Goal: Task Accomplishment & Management: Manage account settings

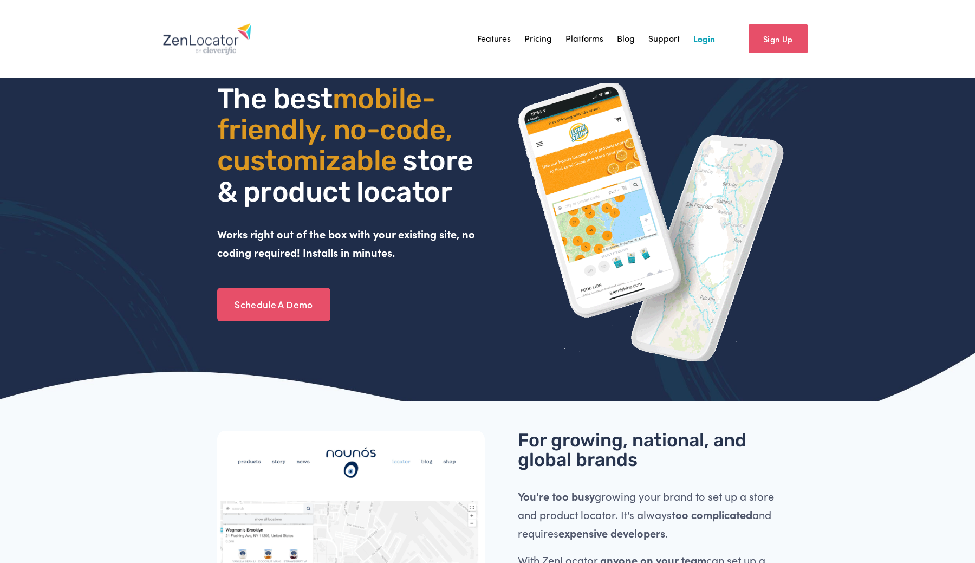
click at [702, 41] on link "Login" at bounding box center [704, 39] width 22 height 16
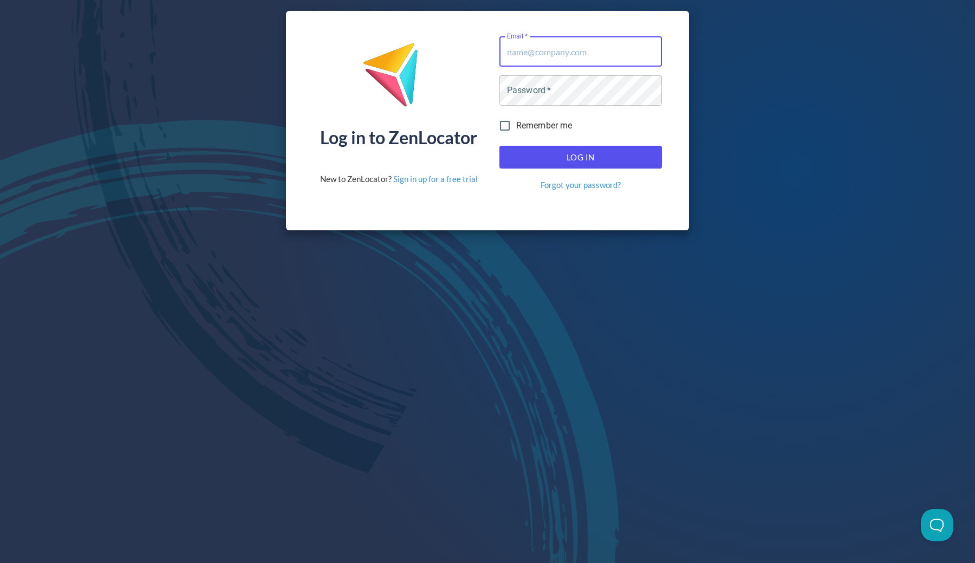
type input "[PERSON_NAME][EMAIL_ADDRESS][DOMAIN_NAME]"
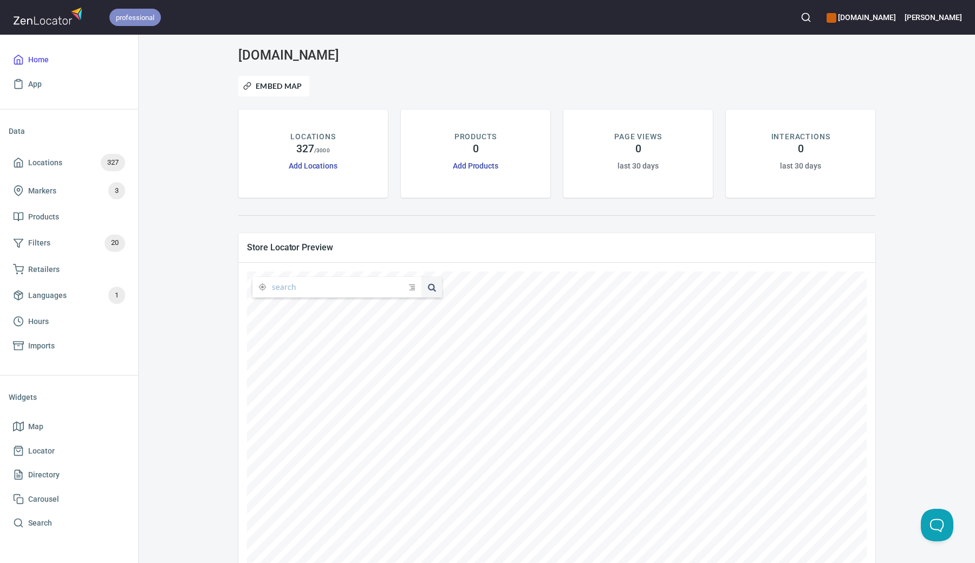
click at [139, 17] on span "professional" at bounding box center [134, 17] width 51 height 11
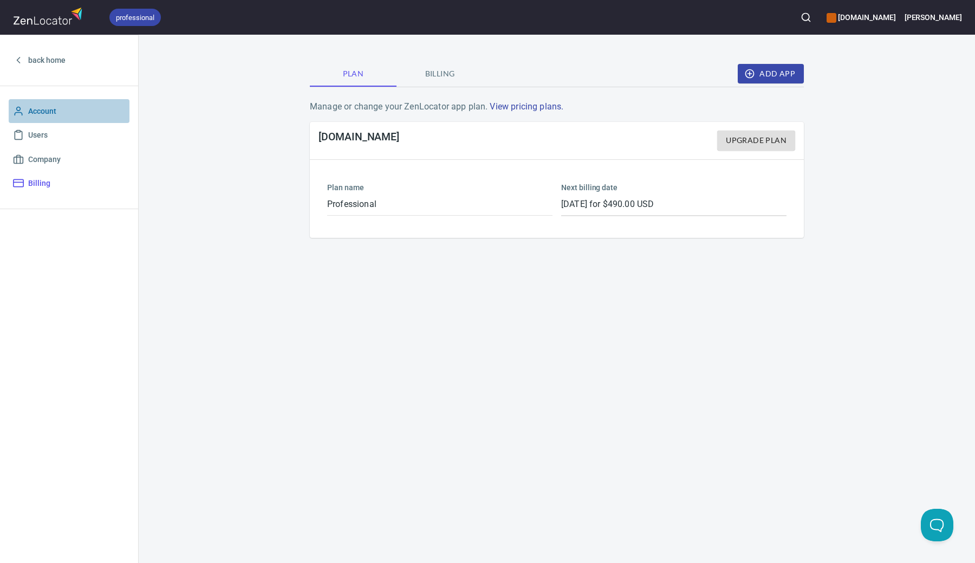
click at [59, 111] on span "Account" at bounding box center [69, 112] width 112 height 14
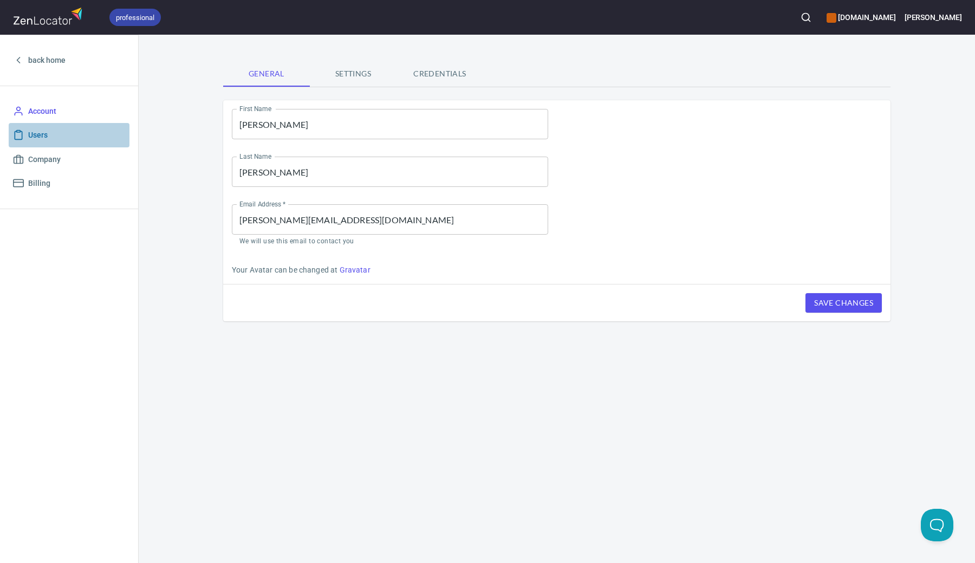
click at [54, 131] on span "Users" at bounding box center [69, 135] width 112 height 14
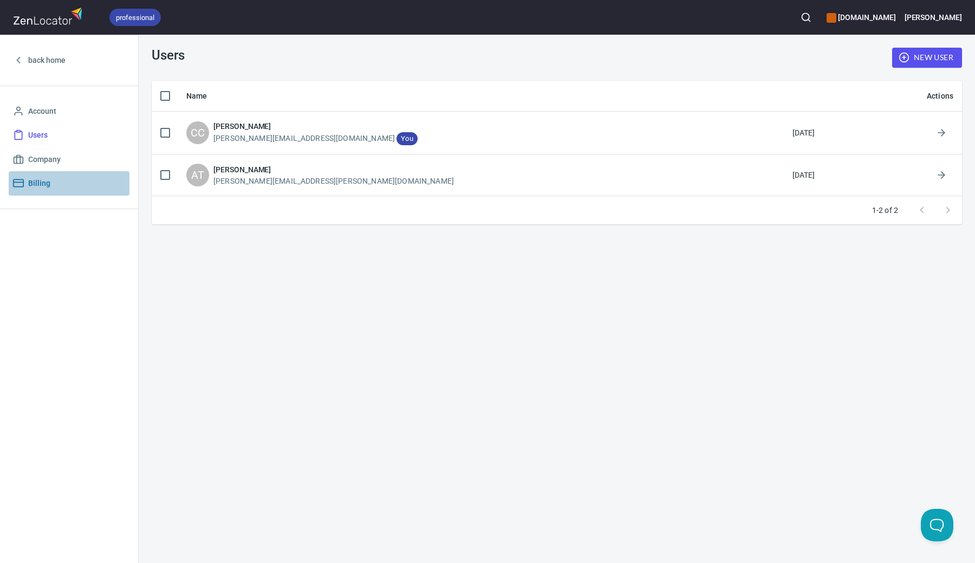
click at [50, 177] on span "Billing" at bounding box center [69, 184] width 112 height 14
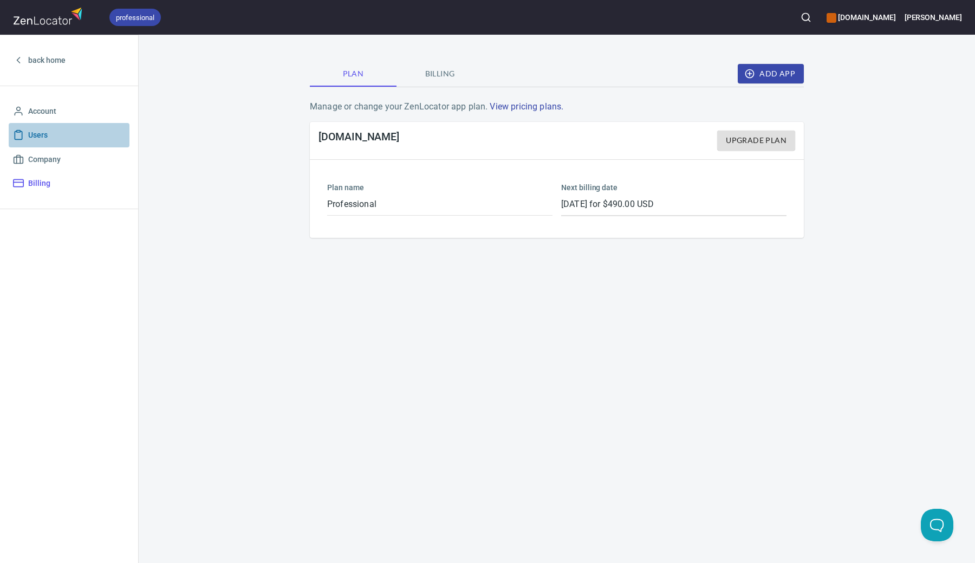
click at [41, 137] on span "Users" at bounding box center [38, 135] width 20 height 14
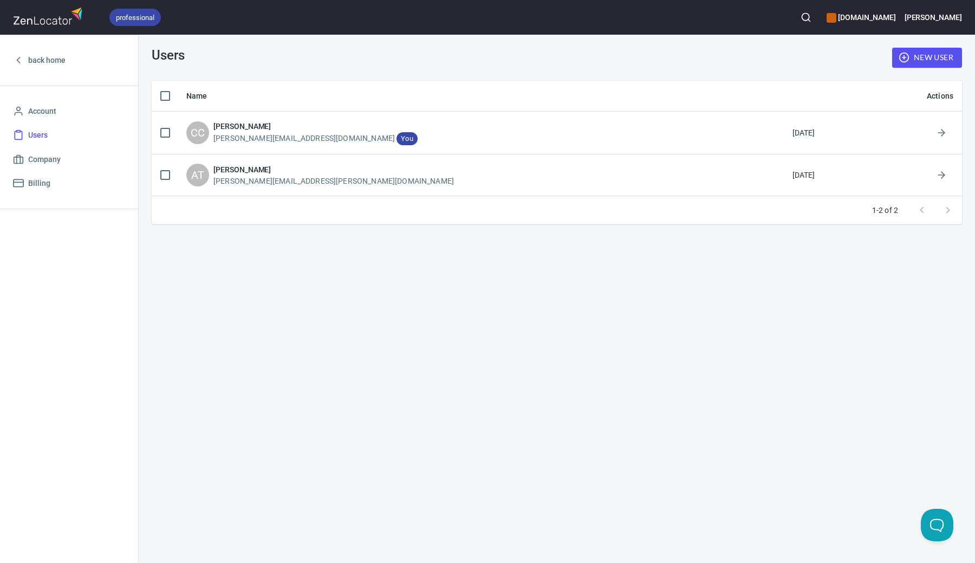
click at [523, 337] on div "Users New User Name Actions CC [PERSON_NAME] [PERSON_NAME][EMAIL_ADDRESS][DOMAI…" at bounding box center [557, 299] width 837 height 528
click at [30, 180] on span "Billing" at bounding box center [39, 184] width 22 height 14
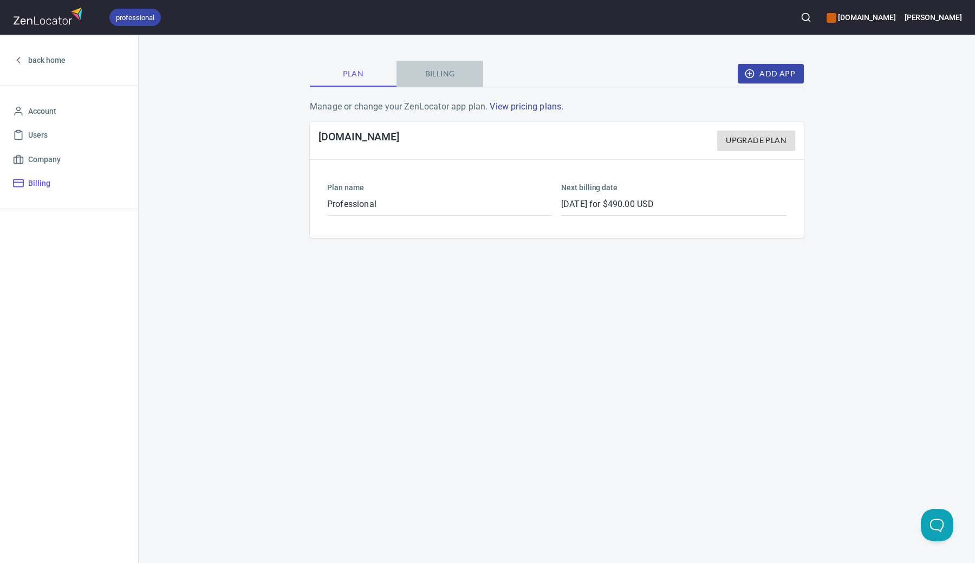
click at [444, 76] on span "Billing" at bounding box center [440, 74] width 74 height 14
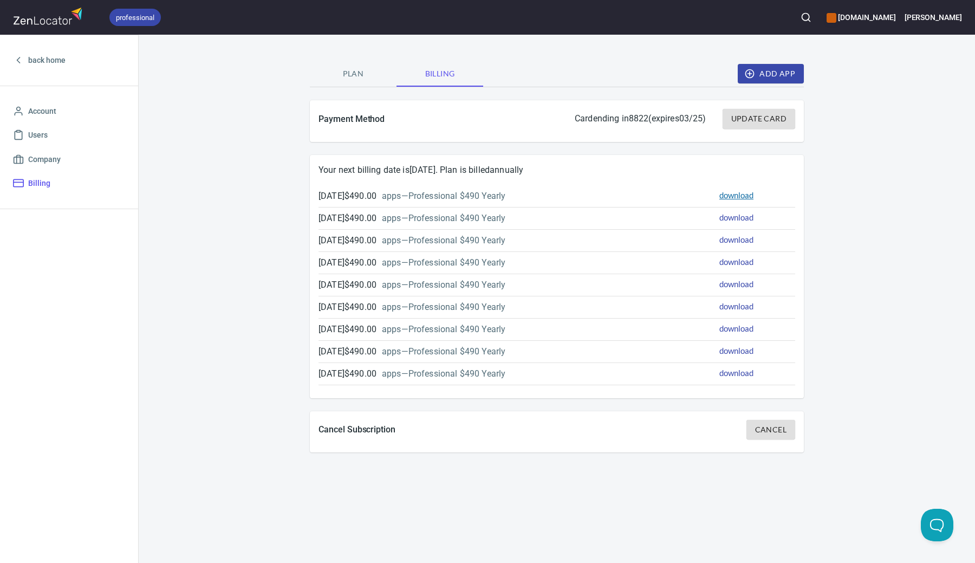
click at [729, 192] on link "download" at bounding box center [736, 195] width 34 height 10
click at [936, 525] on button "Open Beacon popover" at bounding box center [935, 523] width 33 height 33
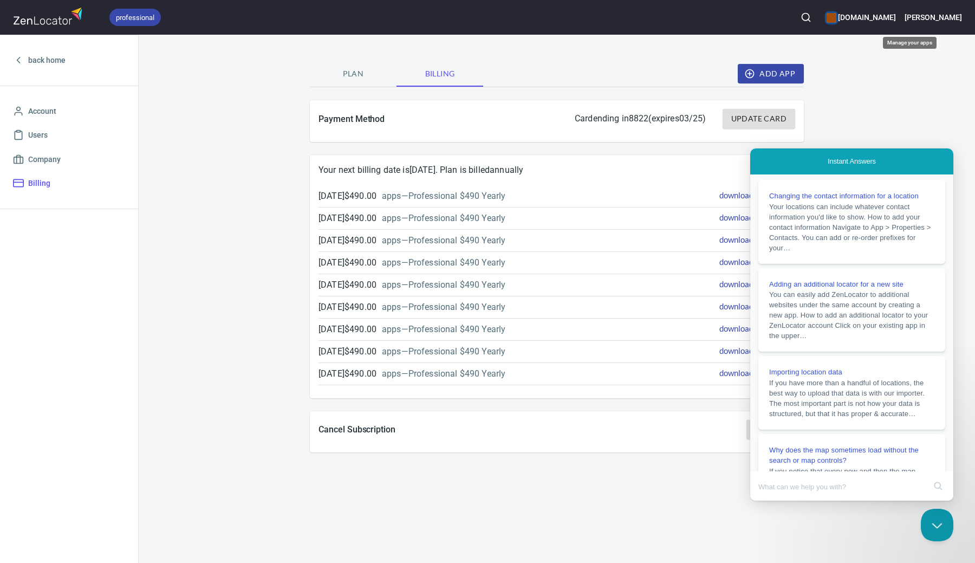
click at [837, 18] on div "color-CE600E" at bounding box center [832, 18] width 10 height 10
click at [761, 12] on div at bounding box center [487, 281] width 975 height 563
click at [280, 215] on div "Plan Billing Add App Payment Method Card ending in 8822 (expires 03/25 ) Update…" at bounding box center [557, 299] width 837 height 528
click at [274, 313] on div "Plan Billing Add App Payment Method Card ending in 8822 (expires 03/25 ) Update…" at bounding box center [557, 299] width 837 height 528
click at [937, 523] on button "Close Beacon popover" at bounding box center [935, 523] width 33 height 33
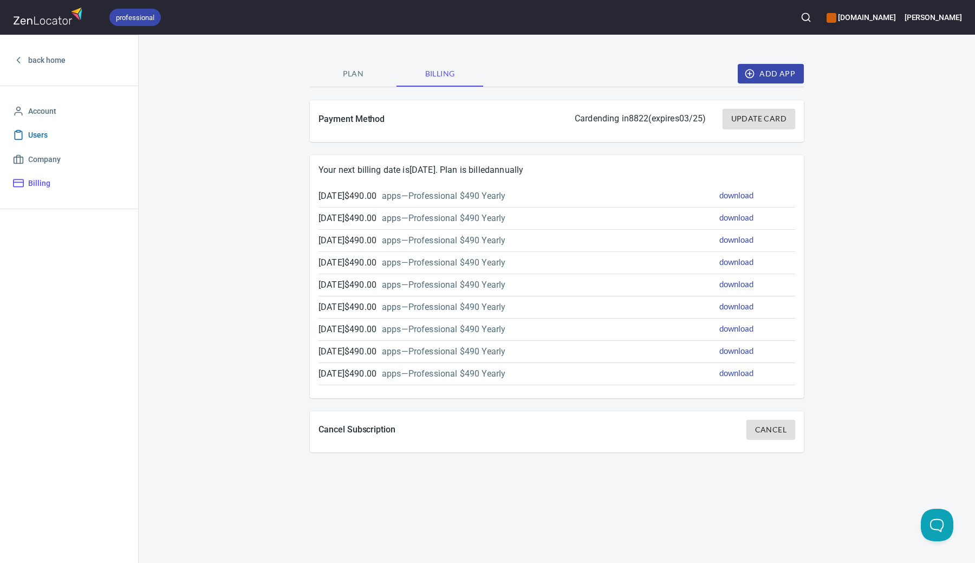
click at [49, 129] on span "Users" at bounding box center [69, 135] width 112 height 14
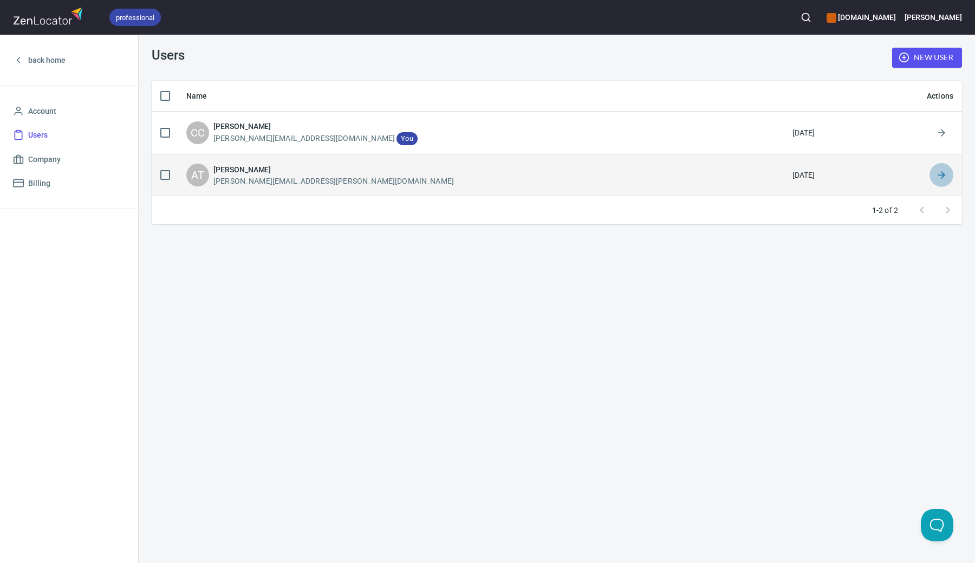
click at [943, 172] on polyline at bounding box center [943, 175] width 3 height 7
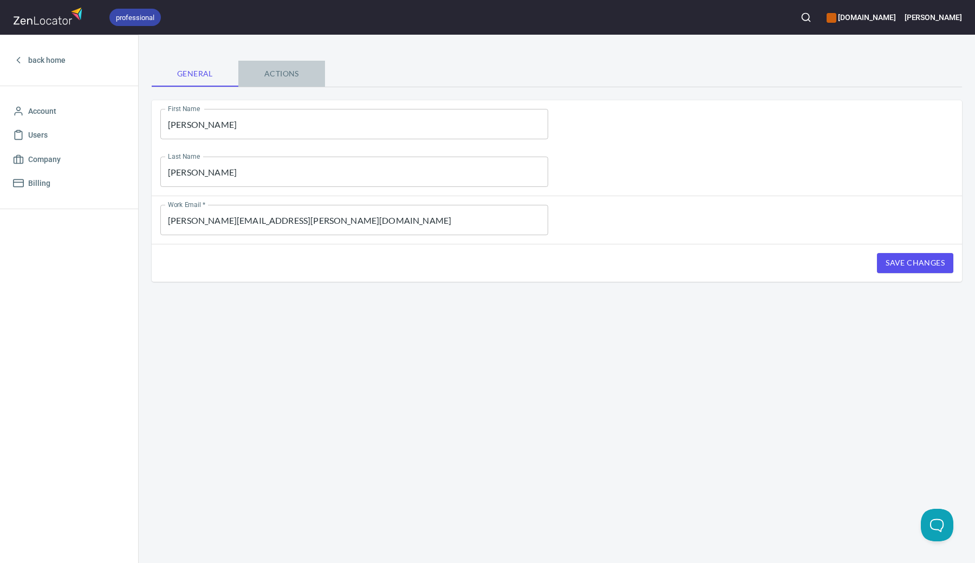
click at [296, 73] on span "Actions" at bounding box center [282, 74] width 74 height 14
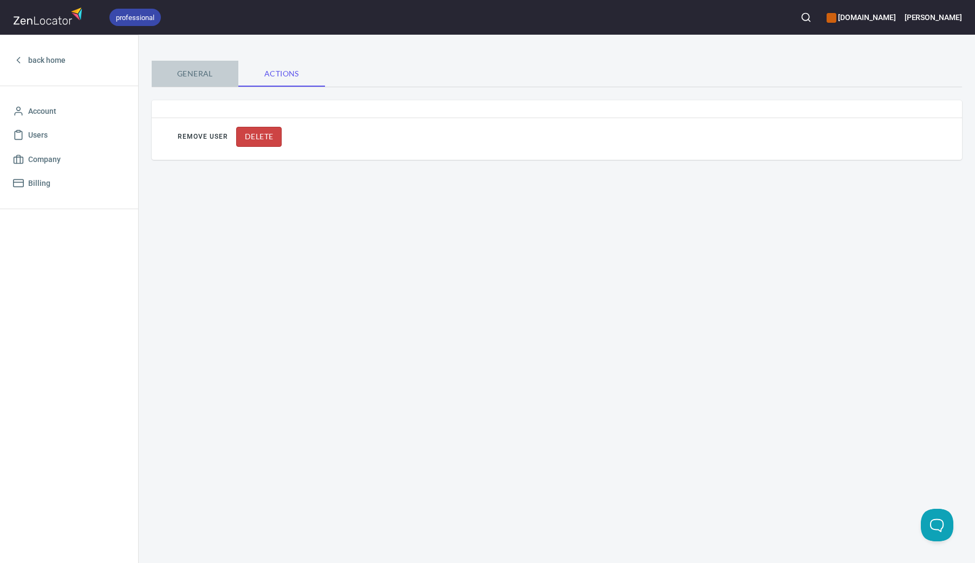
click at [203, 76] on span "General" at bounding box center [195, 74] width 74 height 14
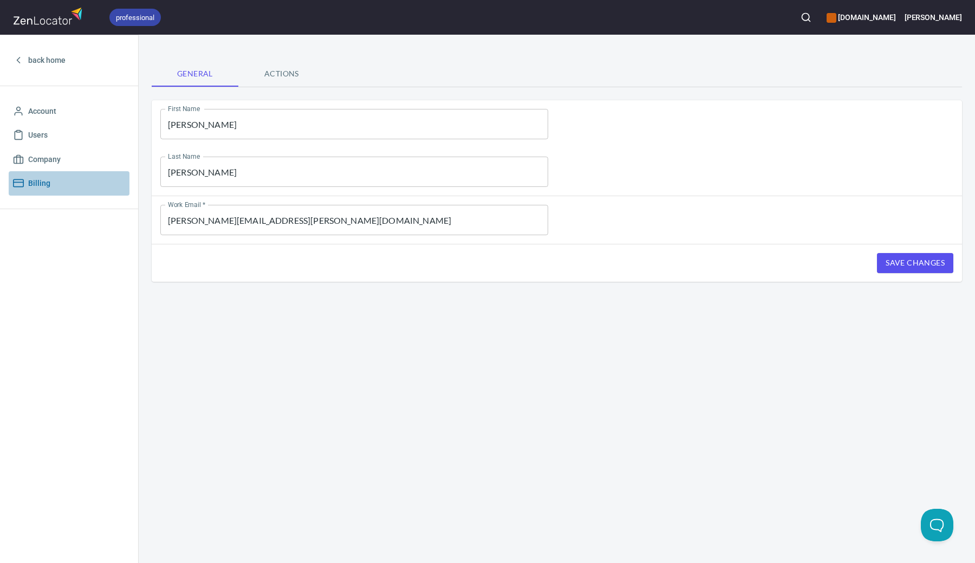
click at [55, 180] on span "Billing" at bounding box center [69, 184] width 112 height 14
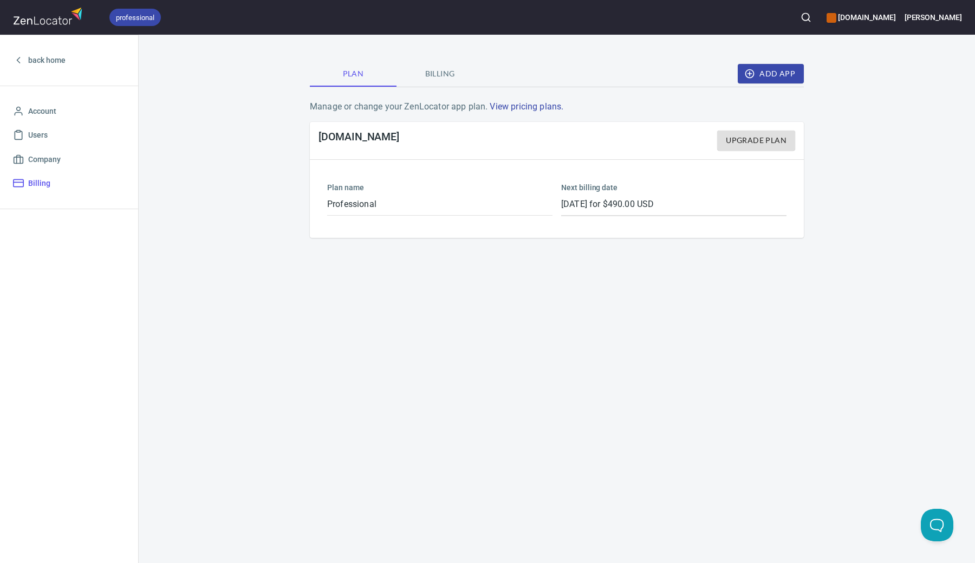
click at [449, 74] on span "Billing" at bounding box center [440, 74] width 74 height 14
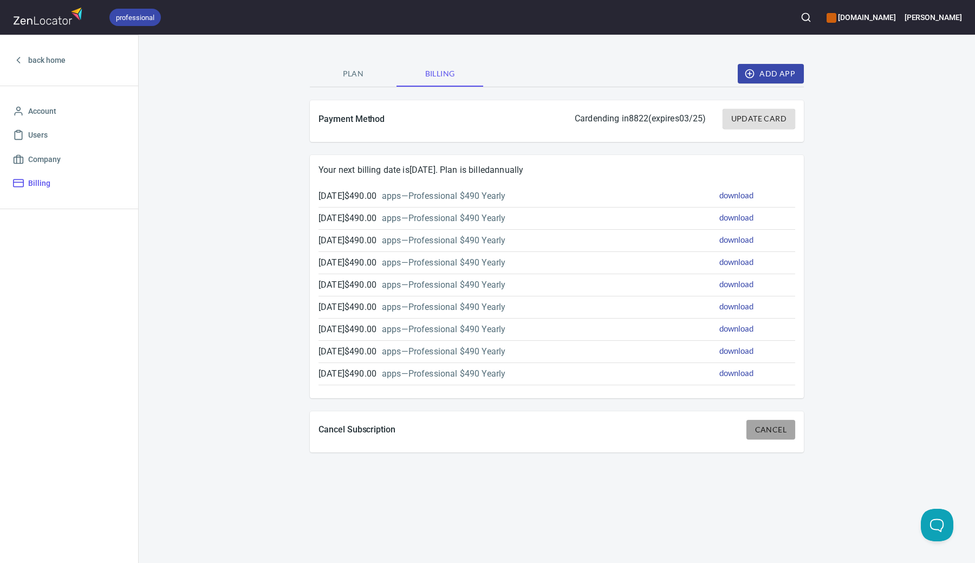
click at [766, 427] on span "Cancel" at bounding box center [770, 430] width 31 height 14
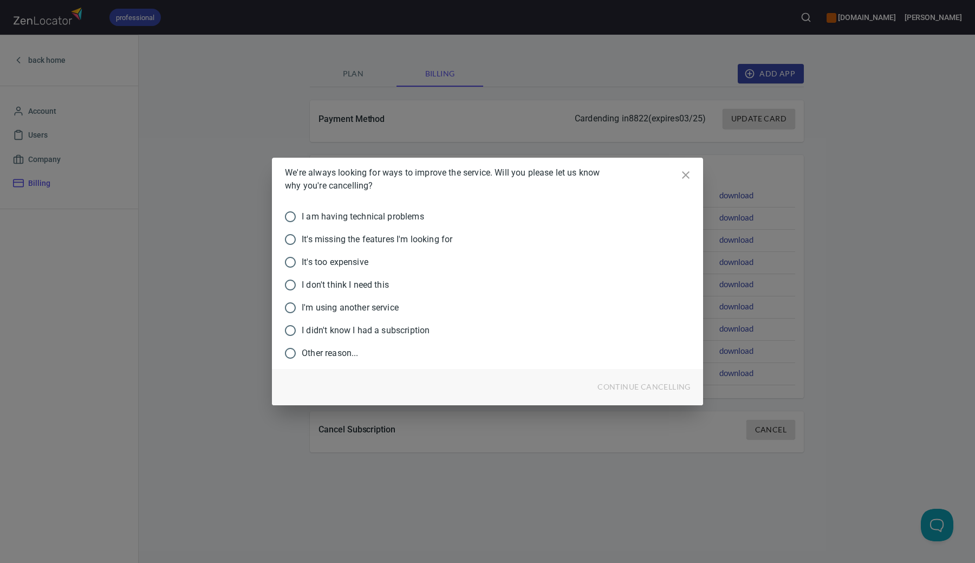
click at [324, 351] on span "Other reason..." at bounding box center [330, 353] width 56 height 13
click at [302, 351] on input "Other reason..." at bounding box center [290, 353] width 23 height 23
radio input "true"
click at [632, 390] on span "continue cancelling" at bounding box center [644, 387] width 93 height 14
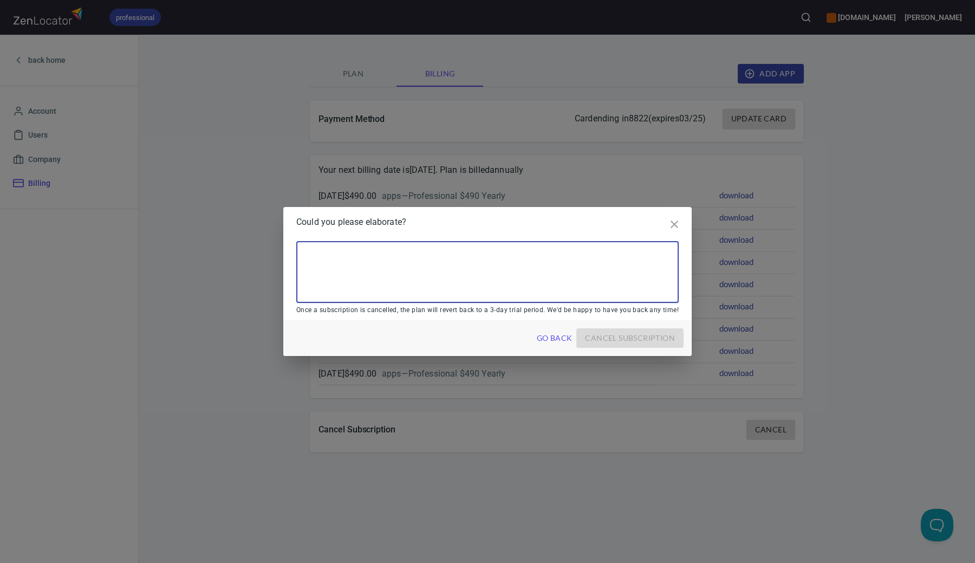
click at [386, 270] on textarea at bounding box center [487, 271] width 367 height 41
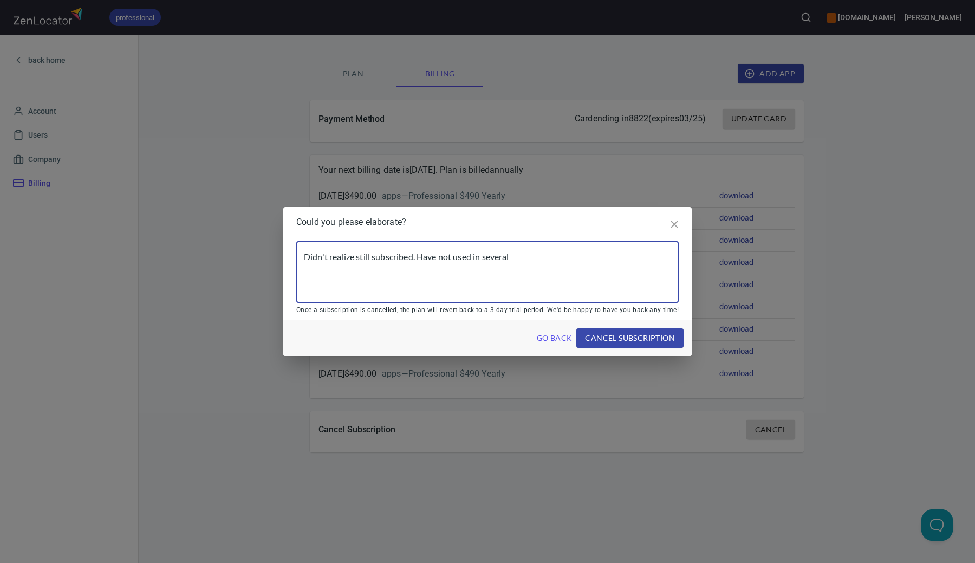
click at [310, 252] on textarea "Didn't realize still subscribed. Have not used in several" at bounding box center [487, 271] width 367 height 41
click at [433, 255] on textarea "We didn't realize still subscribed. Have not used in several" at bounding box center [487, 271] width 367 height 41
drag, startPoint x: 456, startPoint y: 269, endPoint x: 607, endPoint y: 315, distance: 158.0
click at [607, 315] on div "We didn't realize still subscribed. As you can see we have not used this in man…" at bounding box center [487, 278] width 408 height 83
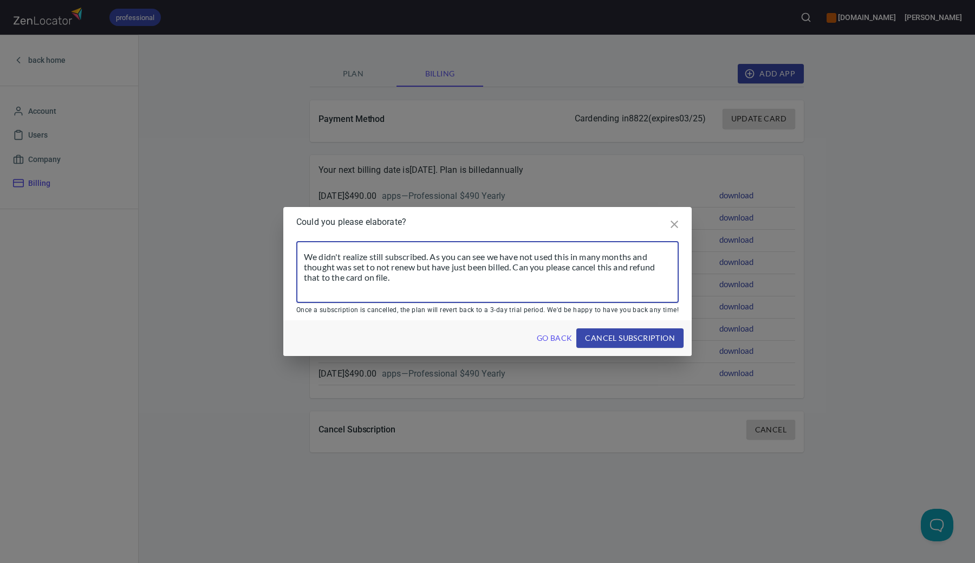
click at [576, 278] on textarea "We didn't realize still subscribed. As you can see we have not used this in man…" at bounding box center [487, 271] width 367 height 41
type textarea "We didn't realize still subscribed. As you can see we have not used this in man…"
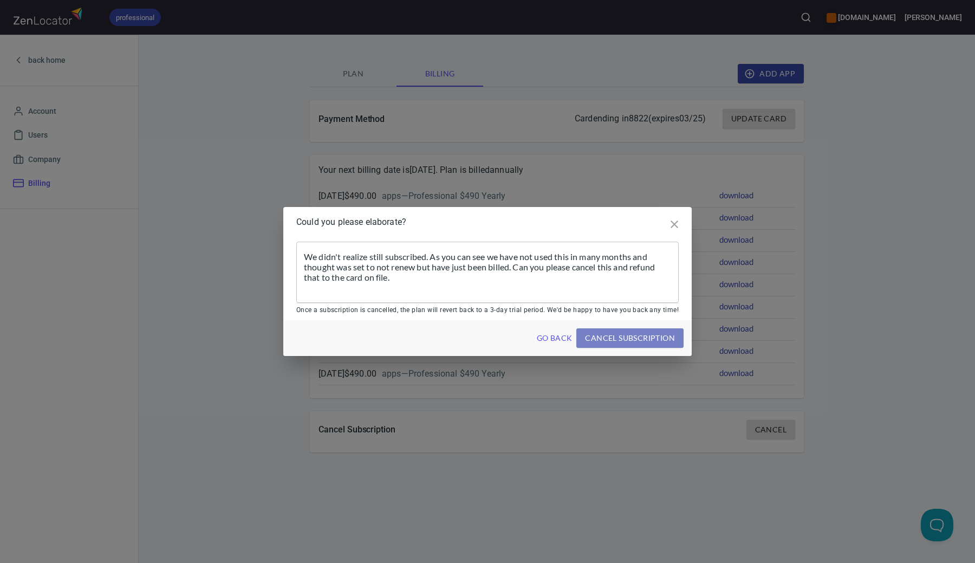
click at [629, 338] on span "cancel subscription" at bounding box center [630, 339] width 90 height 14
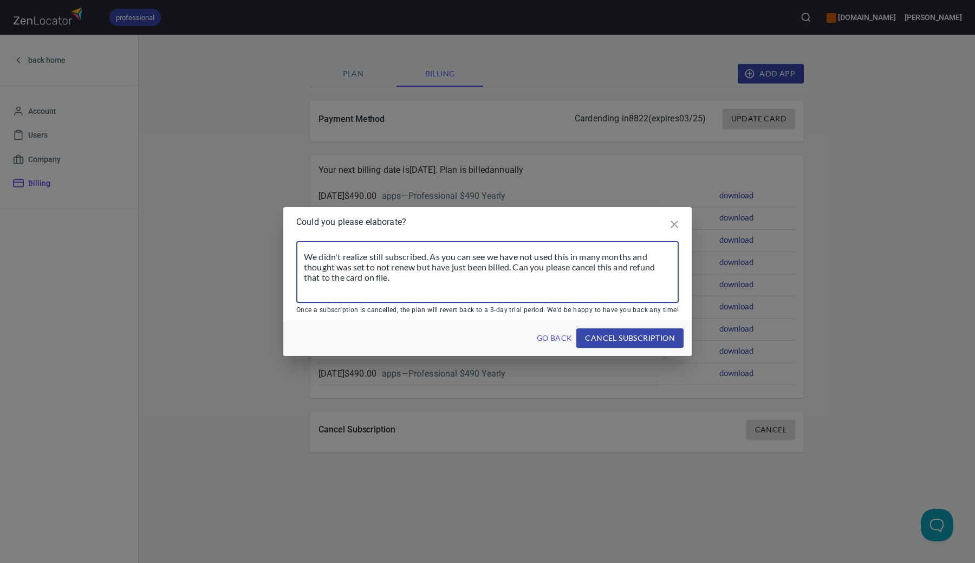
click at [562, 264] on textarea "We didn't realize still subscribed. As you can see we have not used this in man…" at bounding box center [487, 271] width 367 height 41
click at [612, 338] on span "cancel subscription" at bounding box center [630, 339] width 90 height 14
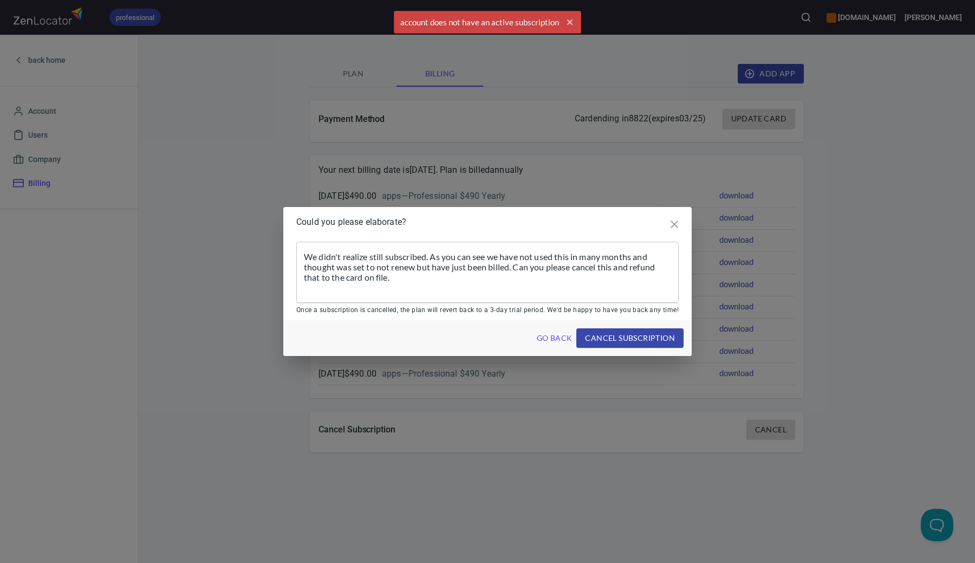
click at [671, 226] on icon "close" at bounding box center [674, 224] width 13 height 13
